Goal: Task Accomplishment & Management: Use online tool/utility

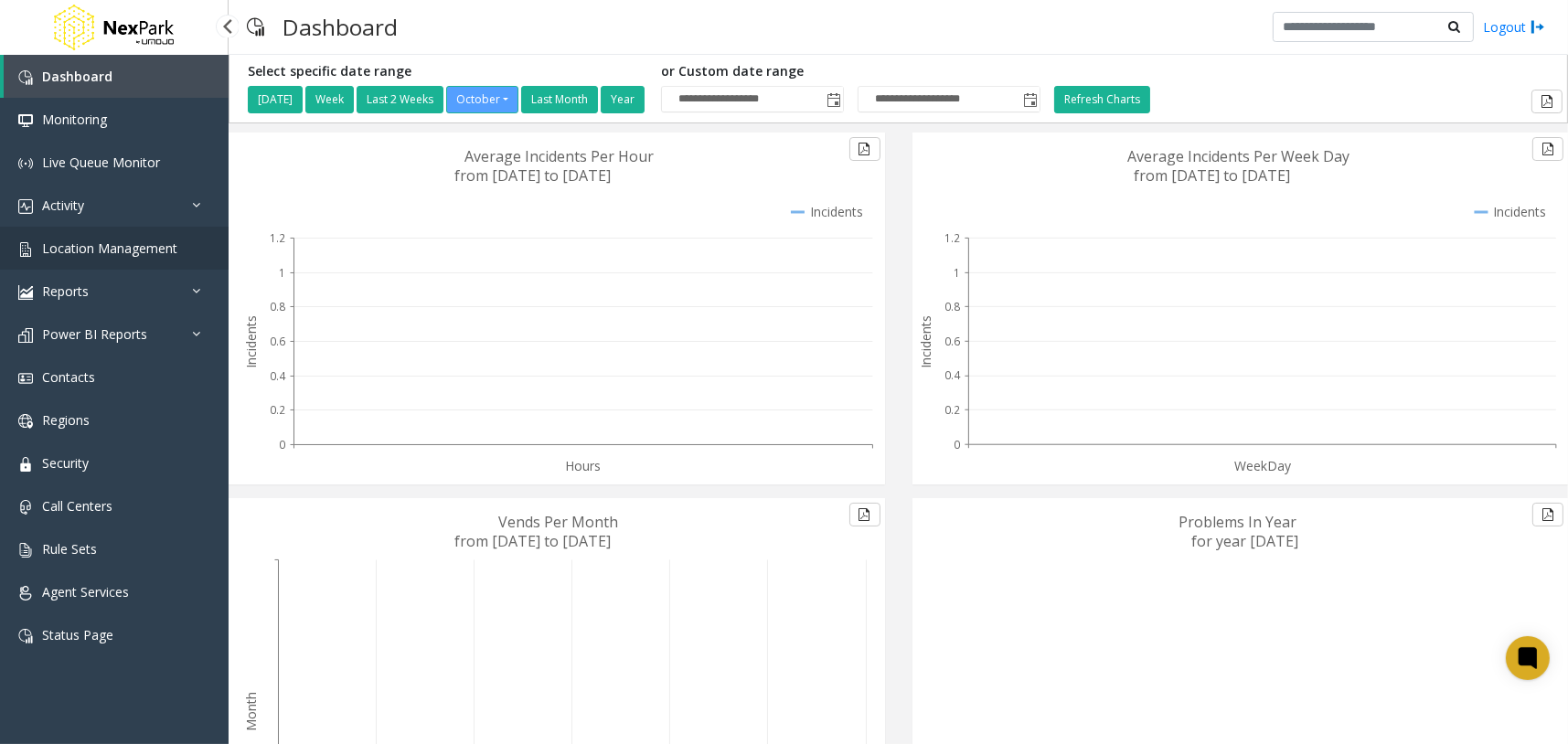
click at [144, 259] on link "Location Management" at bounding box center [114, 248] width 228 height 43
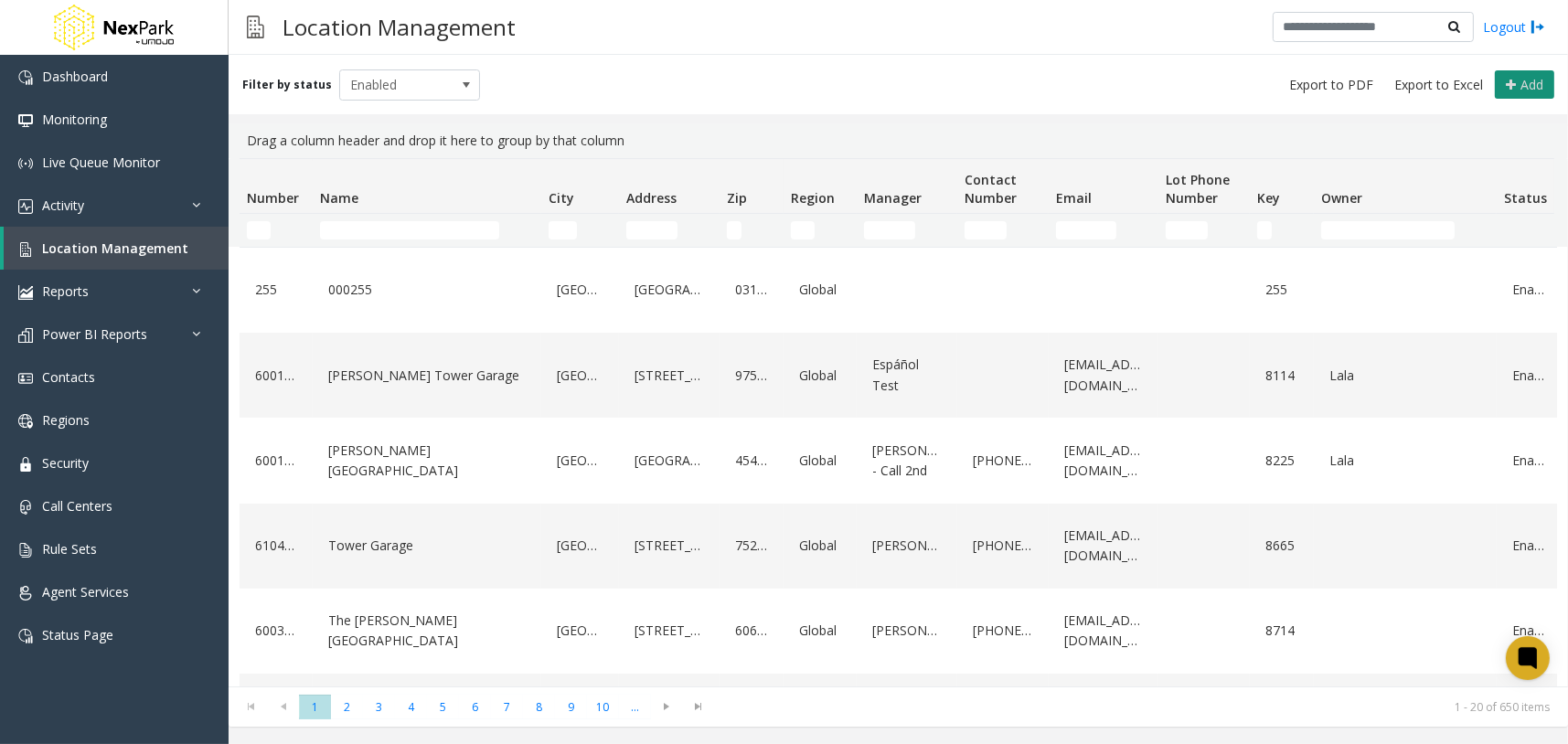
click at [1514, 85] on icon at bounding box center [1511, 85] width 10 height 15
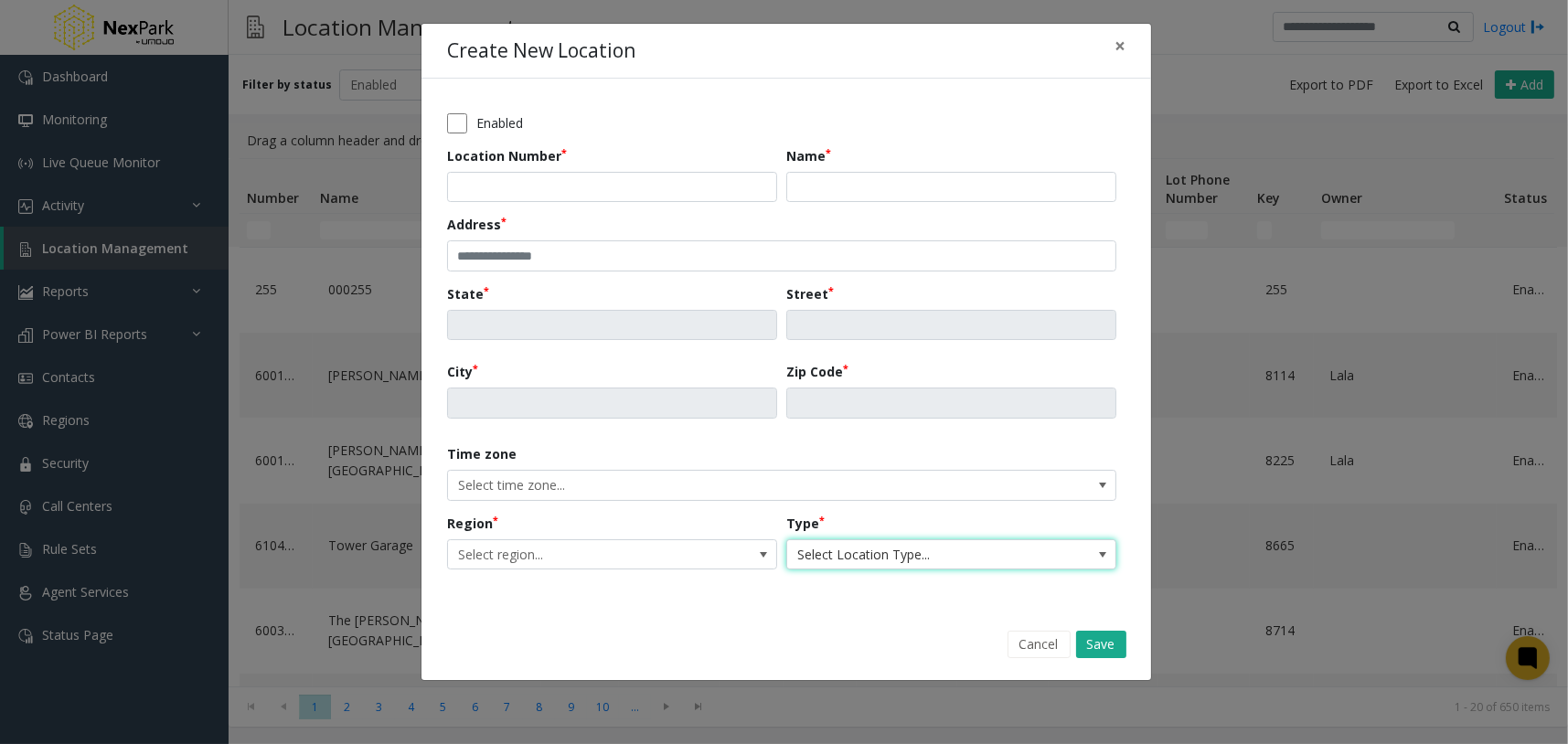
click at [868, 546] on span "Select Location Type..." at bounding box center [918, 555] width 263 height 30
click at [947, 553] on span "Select Location Type..." at bounding box center [918, 555] width 263 height 30
click at [732, 623] on div "Cancel Save" at bounding box center [785, 644] width 704 height 46
click at [882, 545] on span "Select Location Type..." at bounding box center [918, 555] width 263 height 30
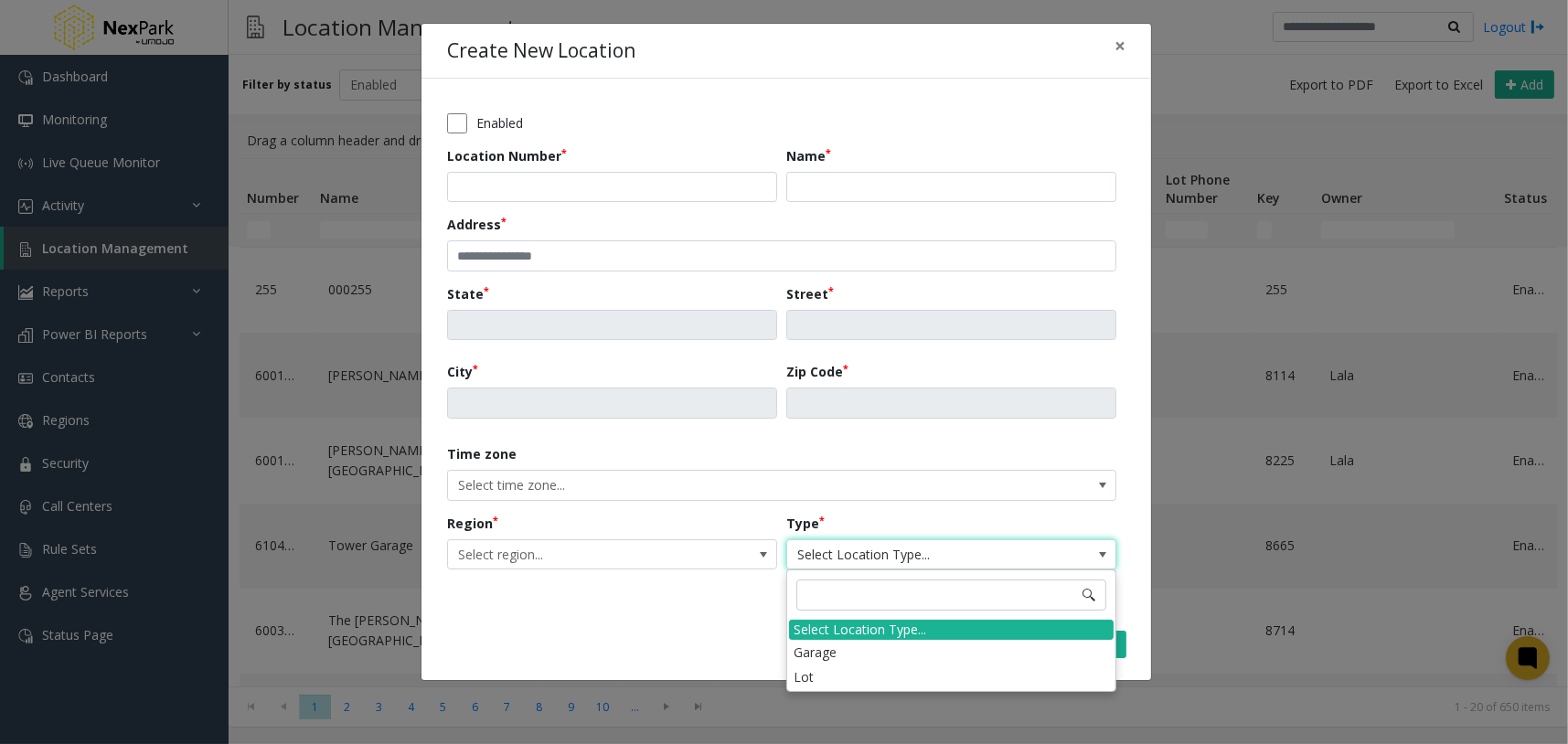
click at [745, 630] on div "Cancel Save" at bounding box center [785, 644] width 704 height 46
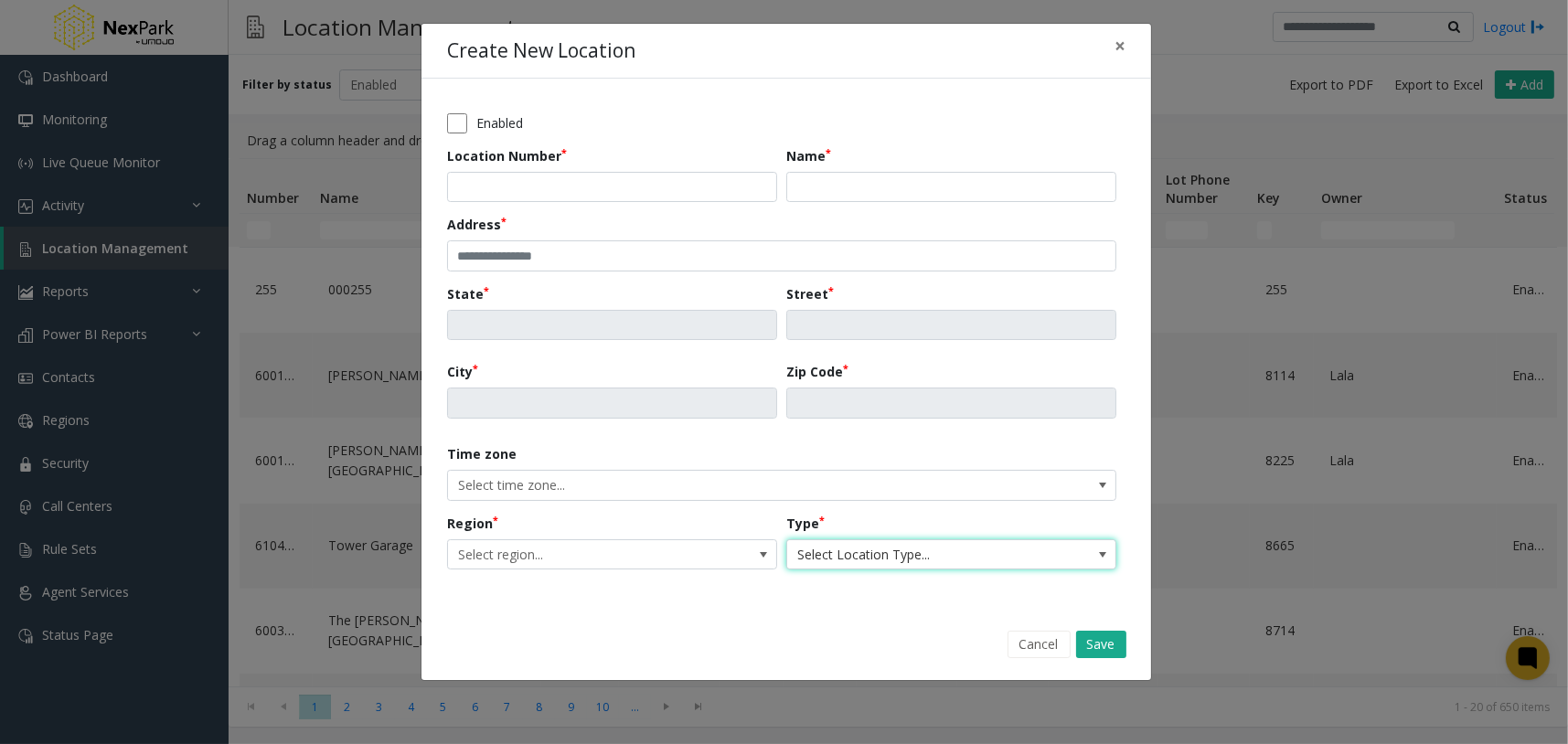
click at [931, 562] on span "Select Location Type..." at bounding box center [918, 555] width 263 height 30
drag, startPoint x: 732, startPoint y: 639, endPoint x: 882, endPoint y: 637, distance: 150.0
click at [732, 638] on div "Cancel Save" at bounding box center [785, 644] width 704 height 46
click at [1132, 51] on button "×" at bounding box center [1119, 46] width 36 height 45
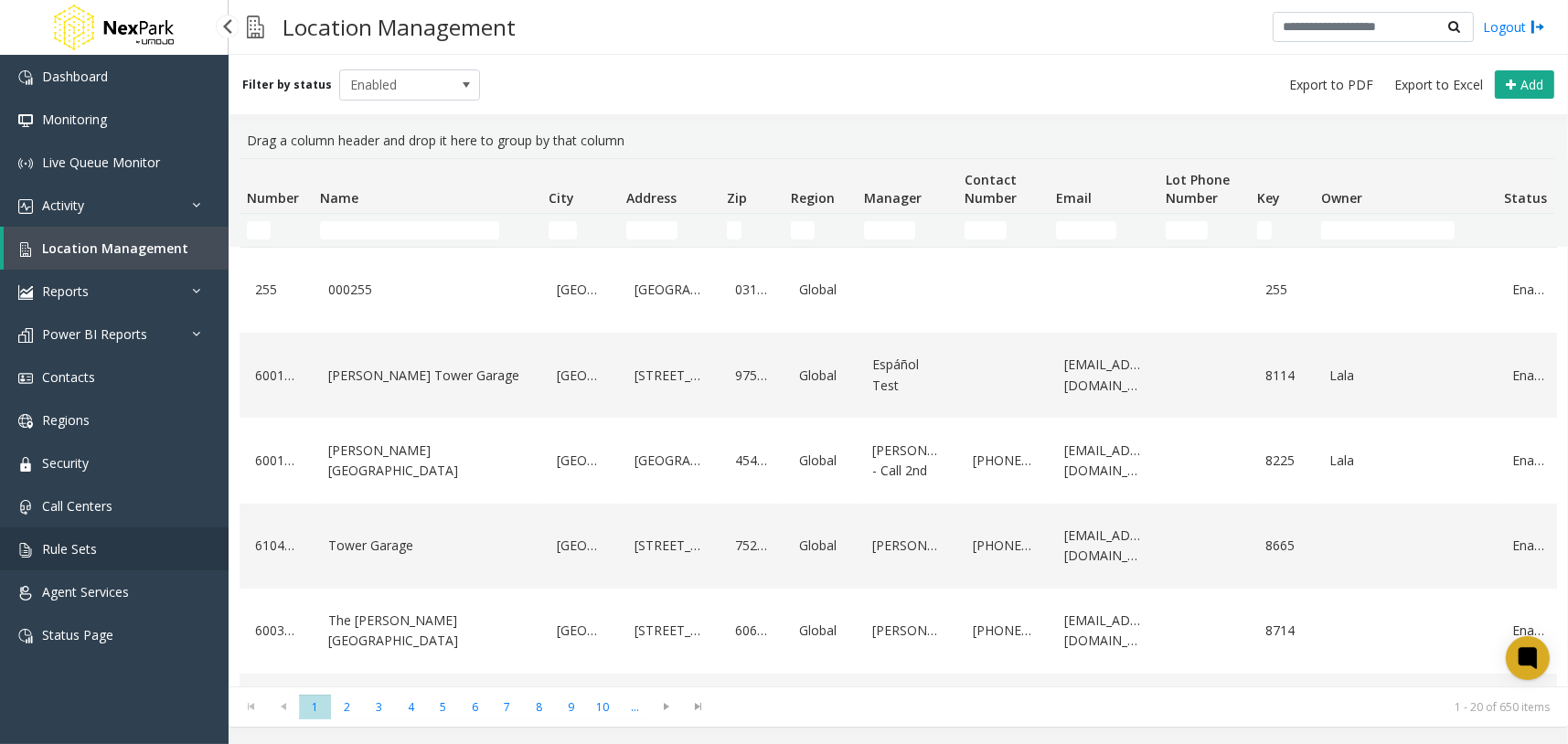
click at [159, 547] on link "Rule Sets" at bounding box center [114, 549] width 228 height 43
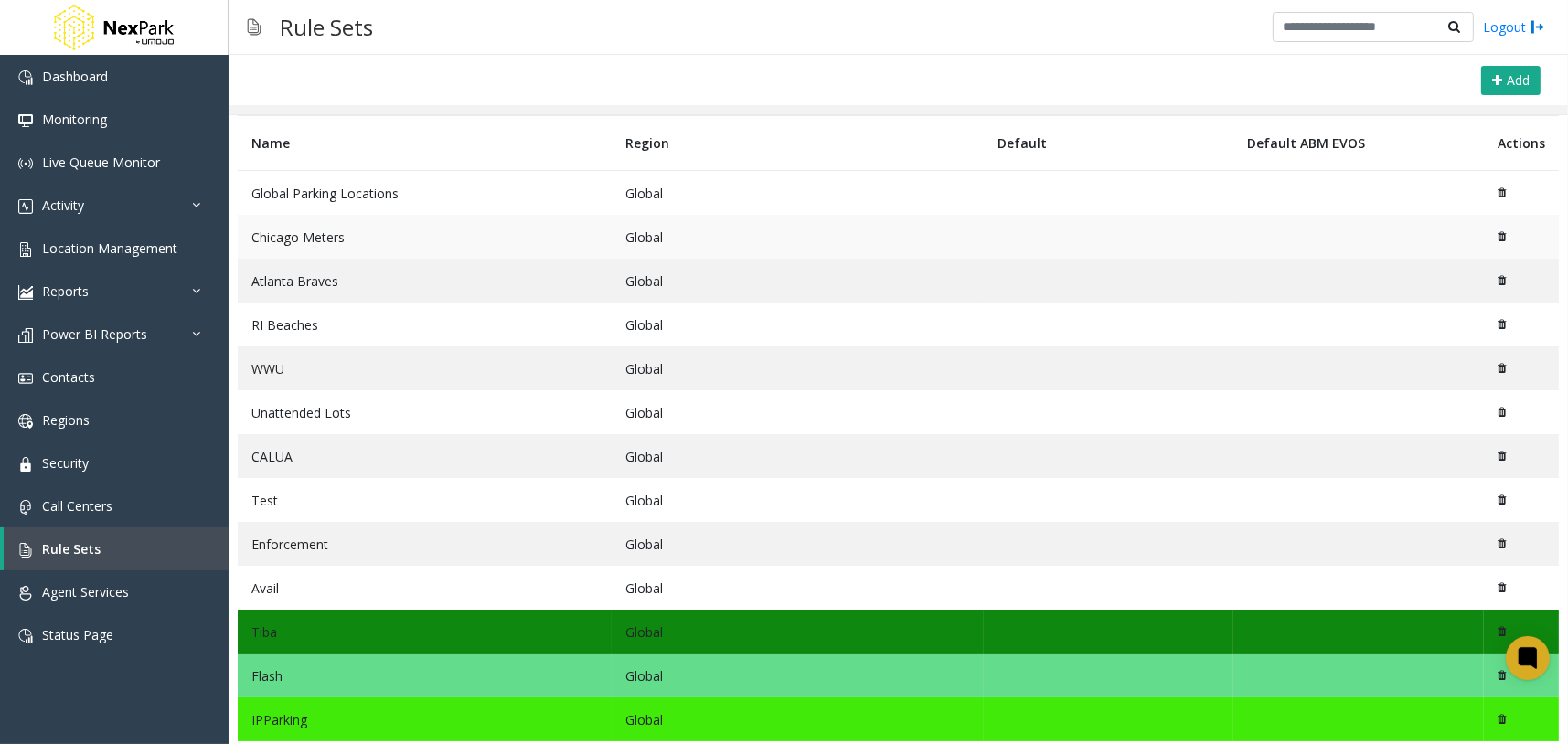
click at [343, 234] on td "Chicago Meters" at bounding box center [425, 236] width 374 height 44
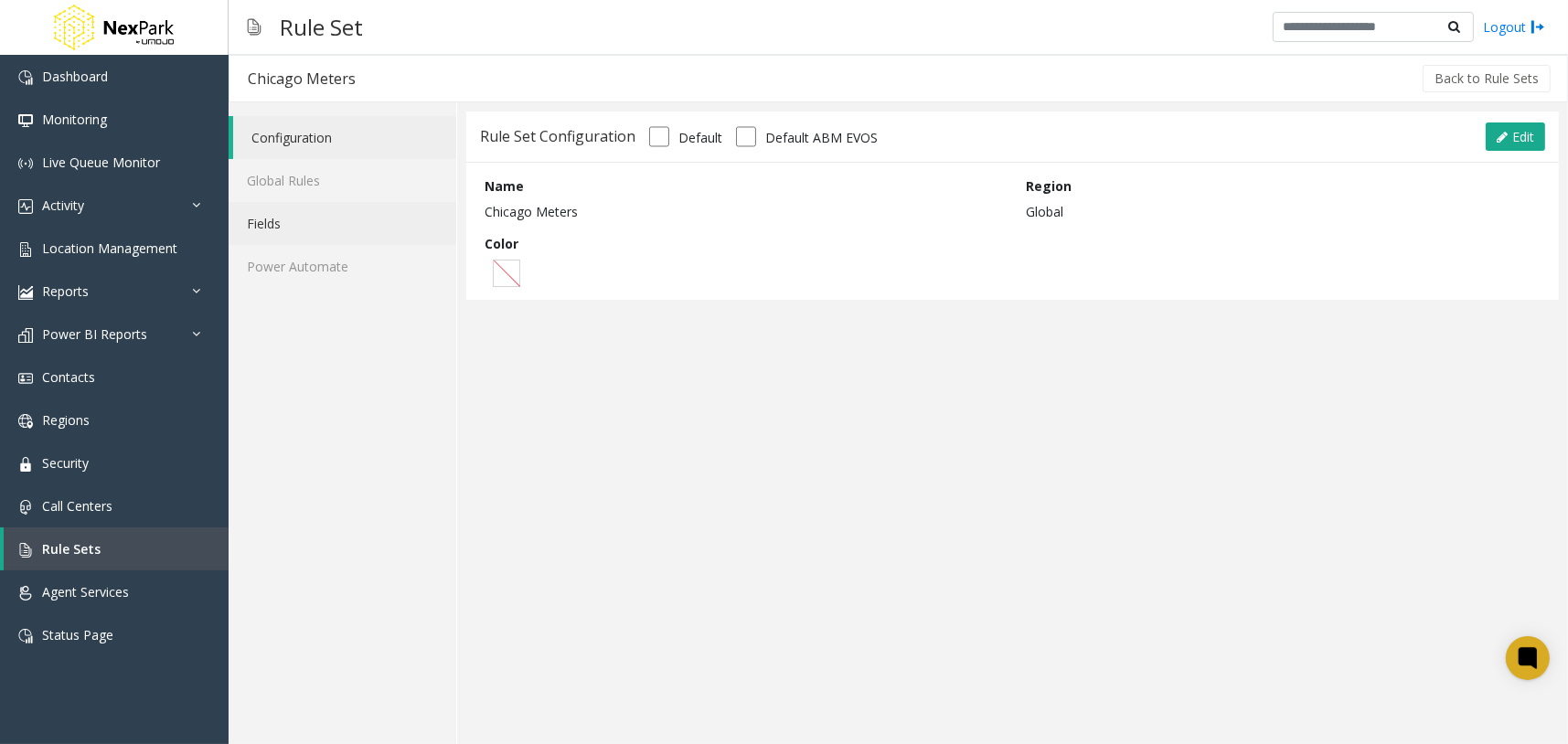
click at [368, 207] on link "Fields" at bounding box center [342, 223] width 227 height 43
